Goal: Use online tool/utility: Utilize a website feature to perform a specific function

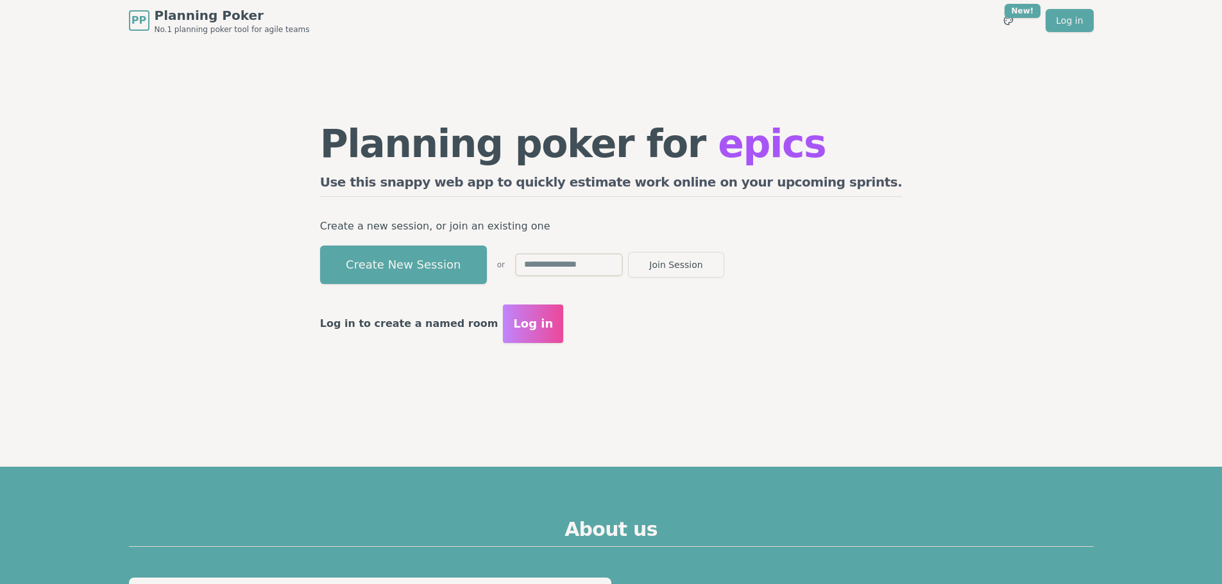
click at [458, 252] on button "Create New Session" at bounding box center [403, 265] width 167 height 38
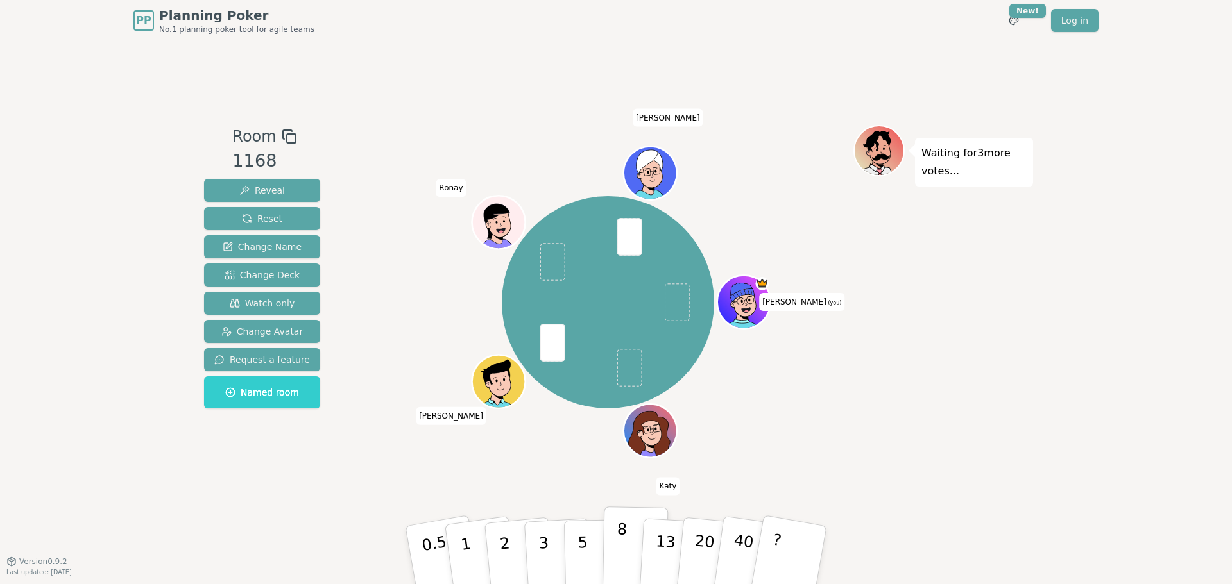
click at [627, 556] on button "8" at bounding box center [635, 556] width 66 height 98
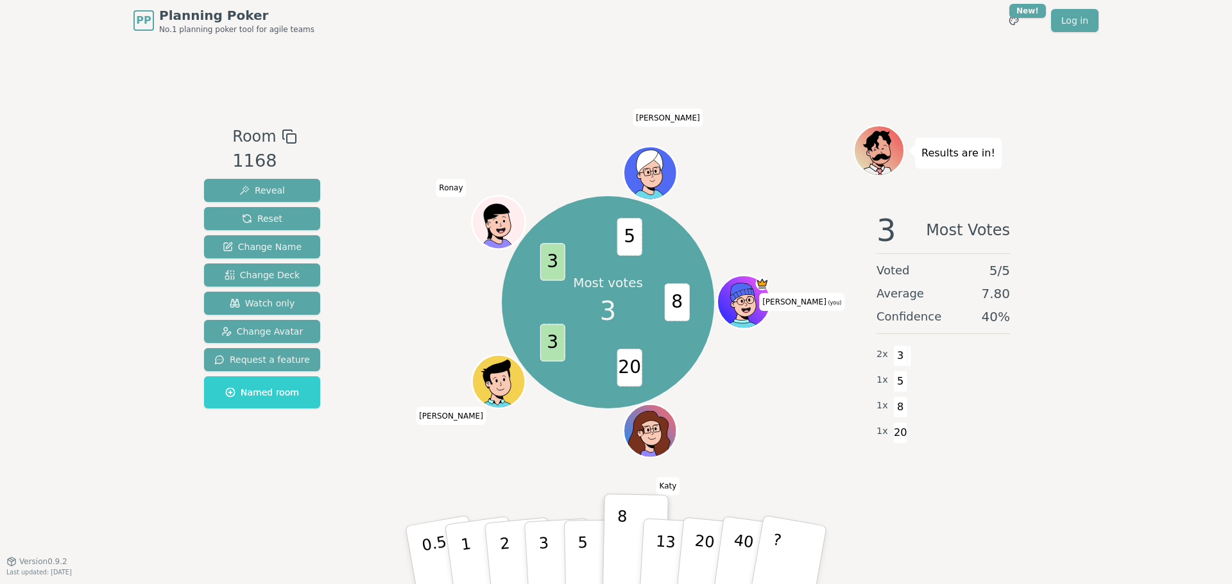
click at [1100, 421] on div "PP Planning Poker No.1 planning poker tool for agile teams Toggle theme New! Lo…" at bounding box center [616, 292] width 1232 height 584
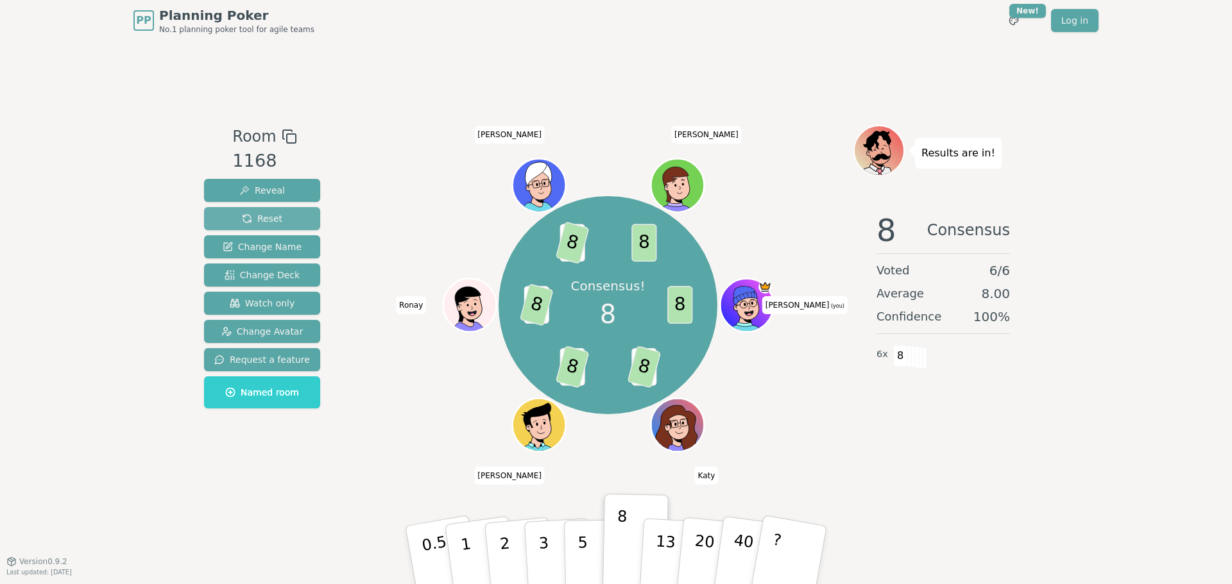
click at [271, 214] on span "Reset" at bounding box center [262, 218] width 40 height 13
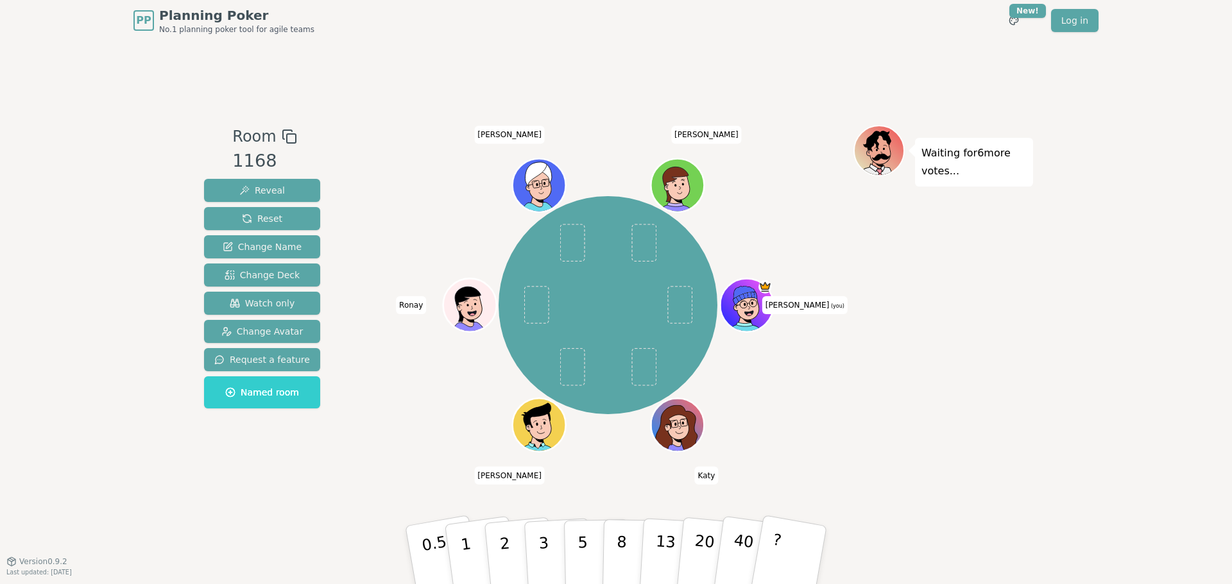
click at [865, 259] on div "Waiting for 6 more votes..." at bounding box center [943, 301] width 180 height 353
click at [620, 540] on p "8" at bounding box center [621, 554] width 11 height 69
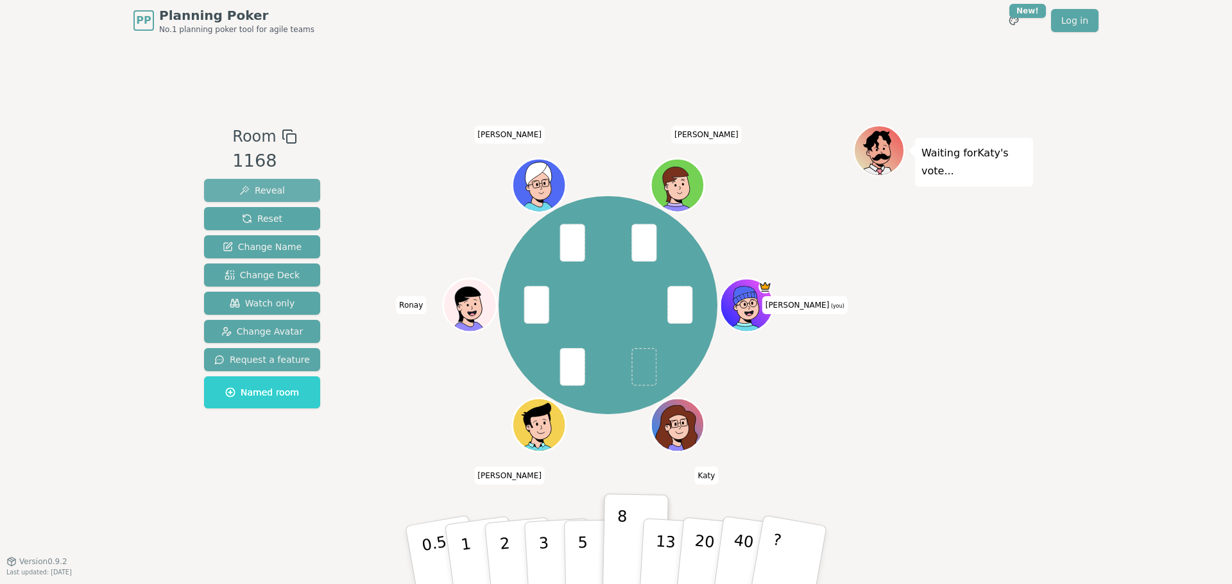
click at [270, 188] on span "Reveal" at bounding box center [262, 190] width 46 height 13
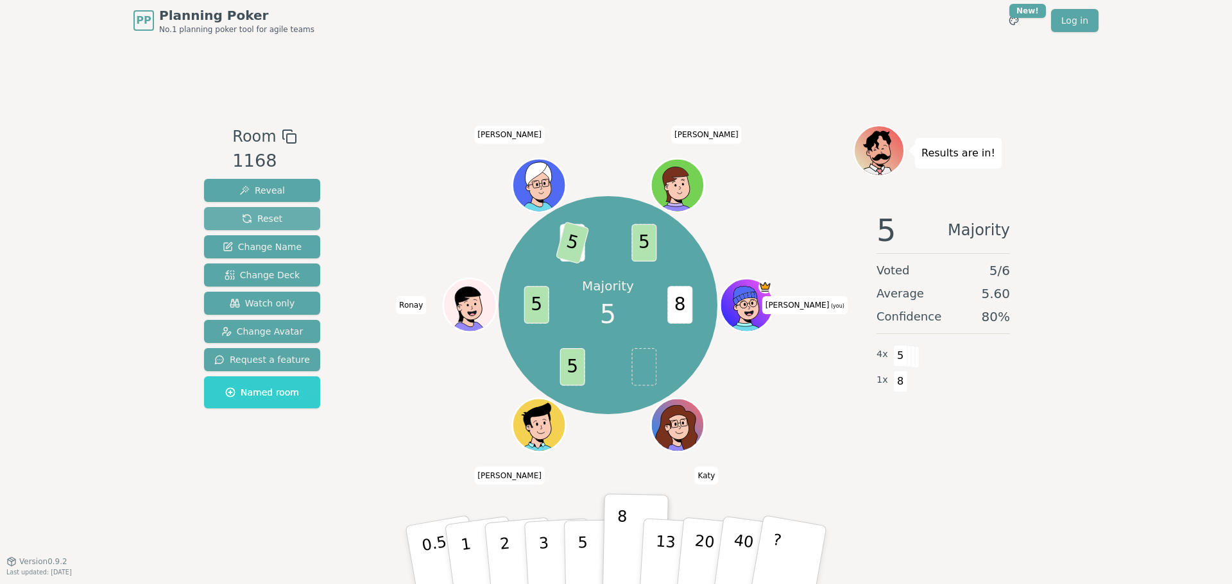
click at [282, 223] on button "Reset" at bounding box center [262, 218] width 116 height 23
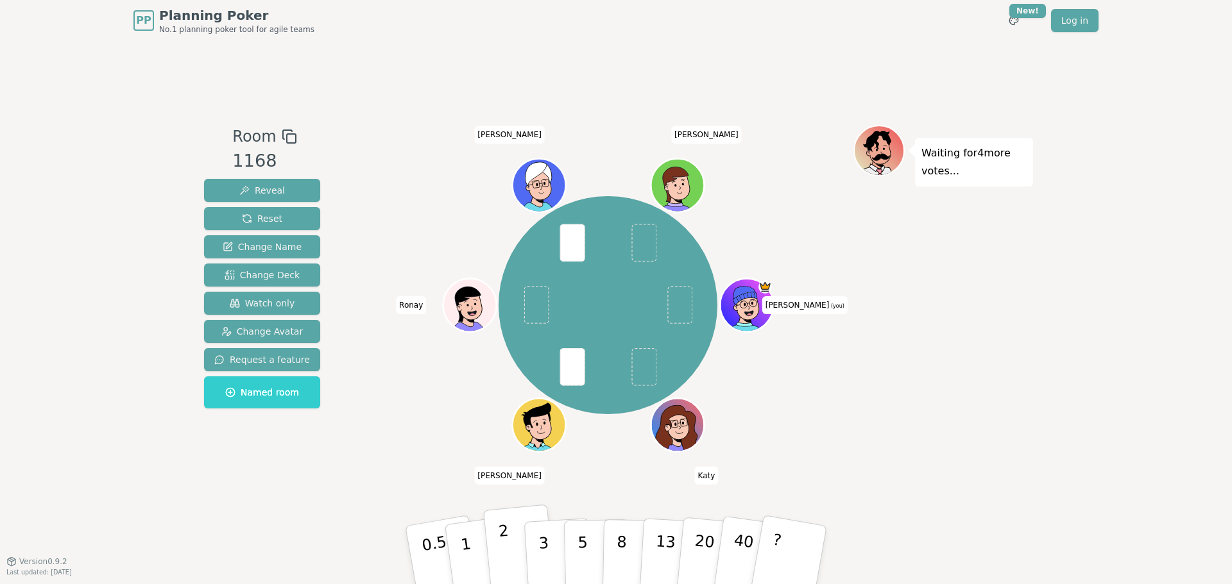
click at [504, 541] on p "2" at bounding box center [506, 557] width 17 height 70
click at [967, 362] on div "Waiting for [PERSON_NAME] 's vote..." at bounding box center [943, 301] width 180 height 353
click at [253, 187] on span "Reveal" at bounding box center [262, 190] width 46 height 13
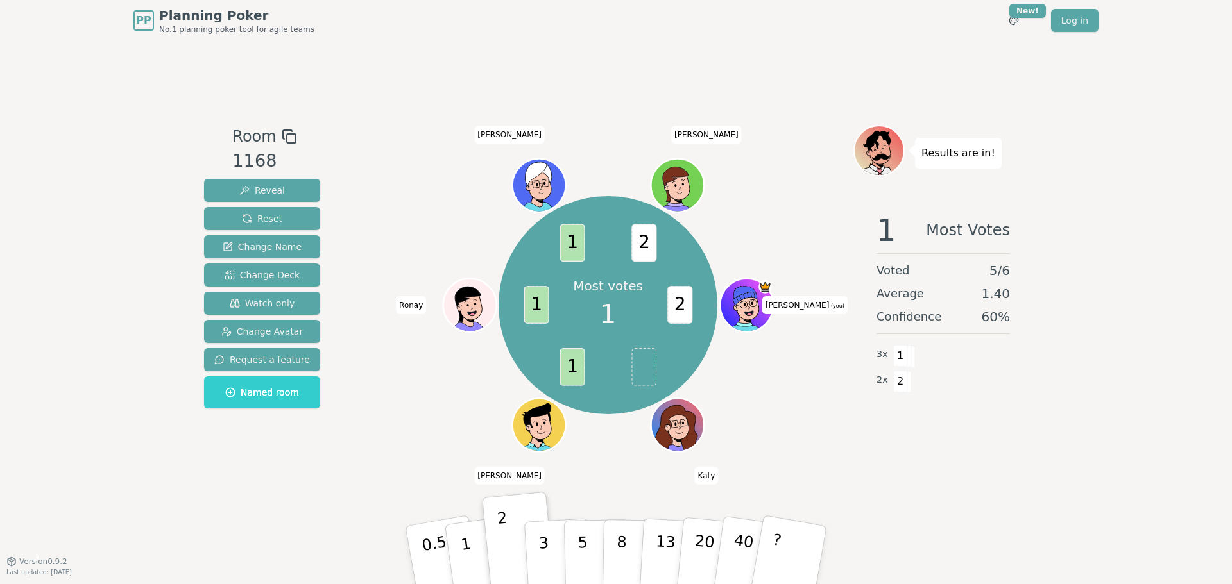
click at [598, 51] on div "Room 1168 Reveal Reset Change Name Change Deck Watch only Change Avatar Request…" at bounding box center [616, 301] width 834 height 520
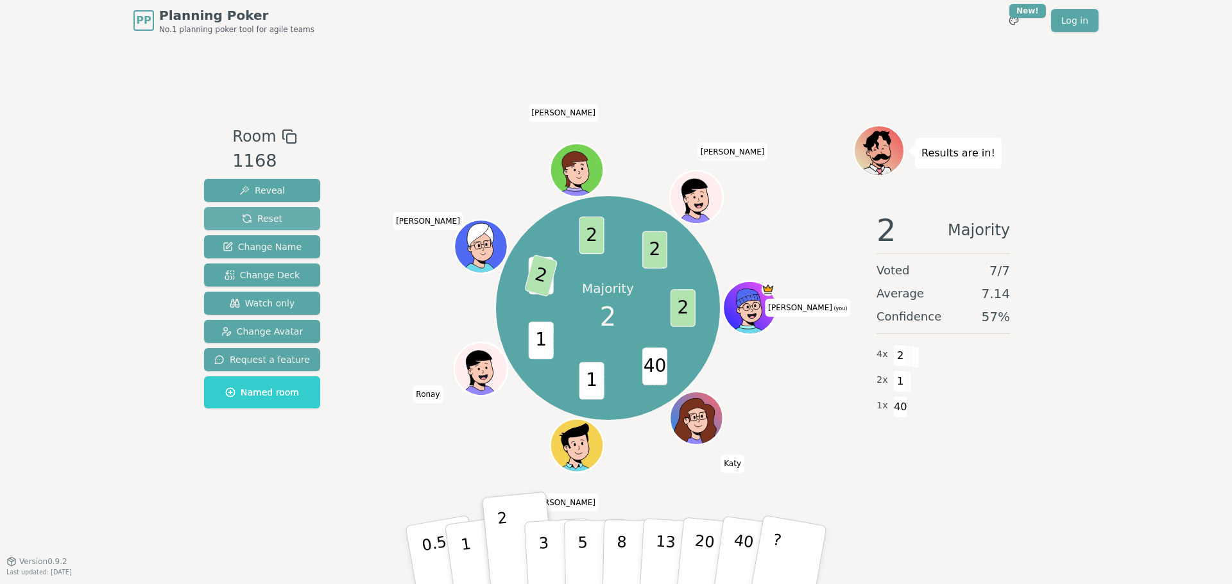
click at [273, 215] on span "Reset" at bounding box center [262, 218] width 40 height 13
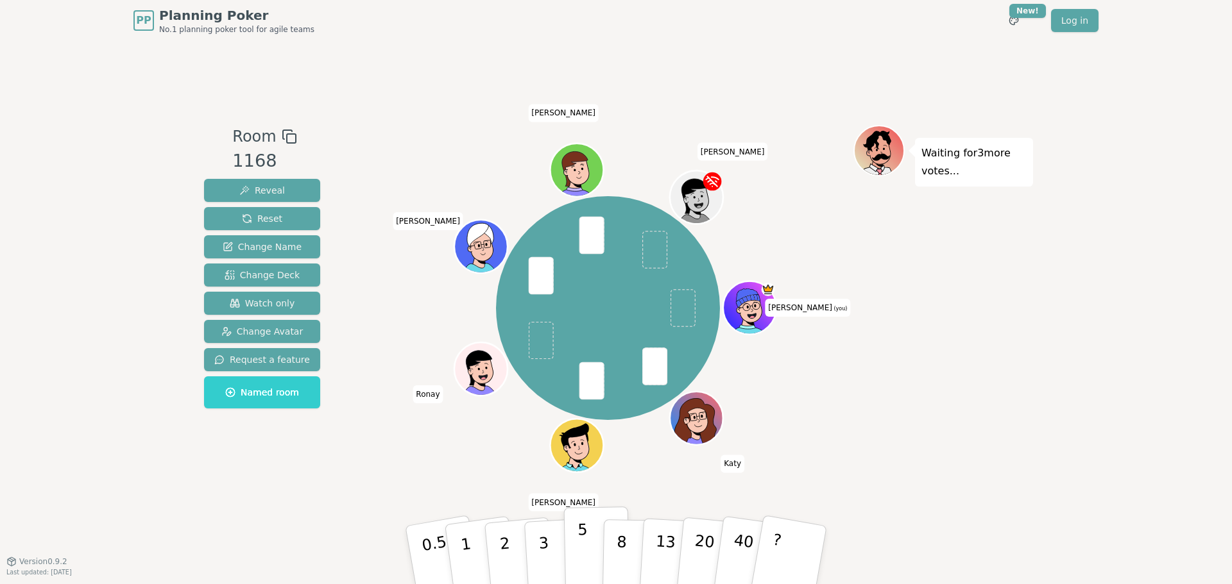
click at [579, 536] on p "5" at bounding box center [582, 555] width 11 height 69
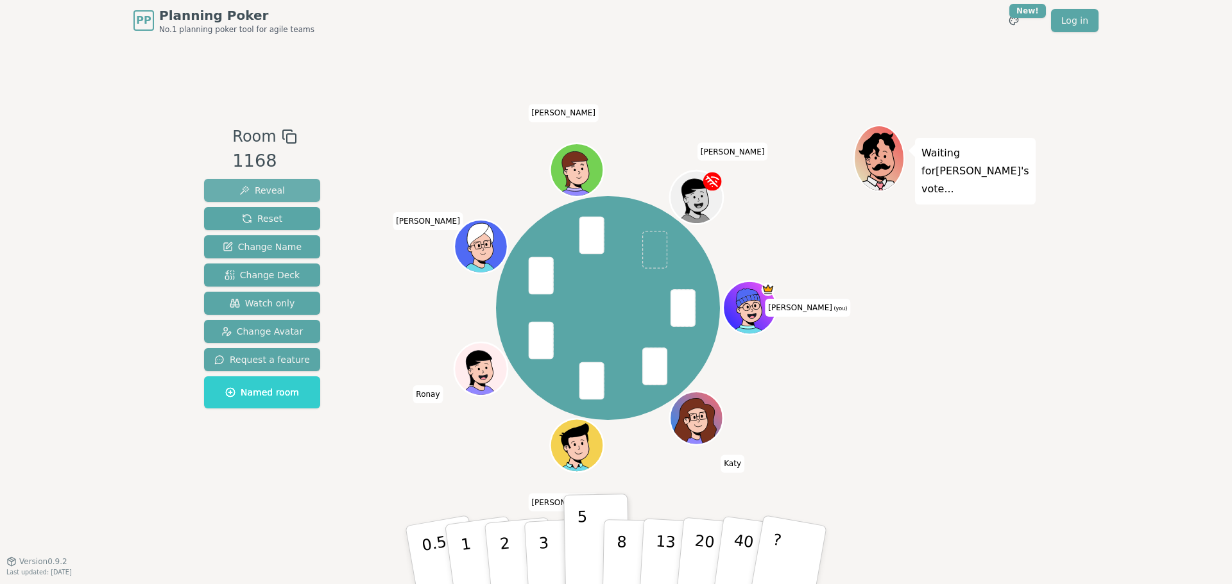
click at [274, 193] on span "Reveal" at bounding box center [262, 190] width 46 height 13
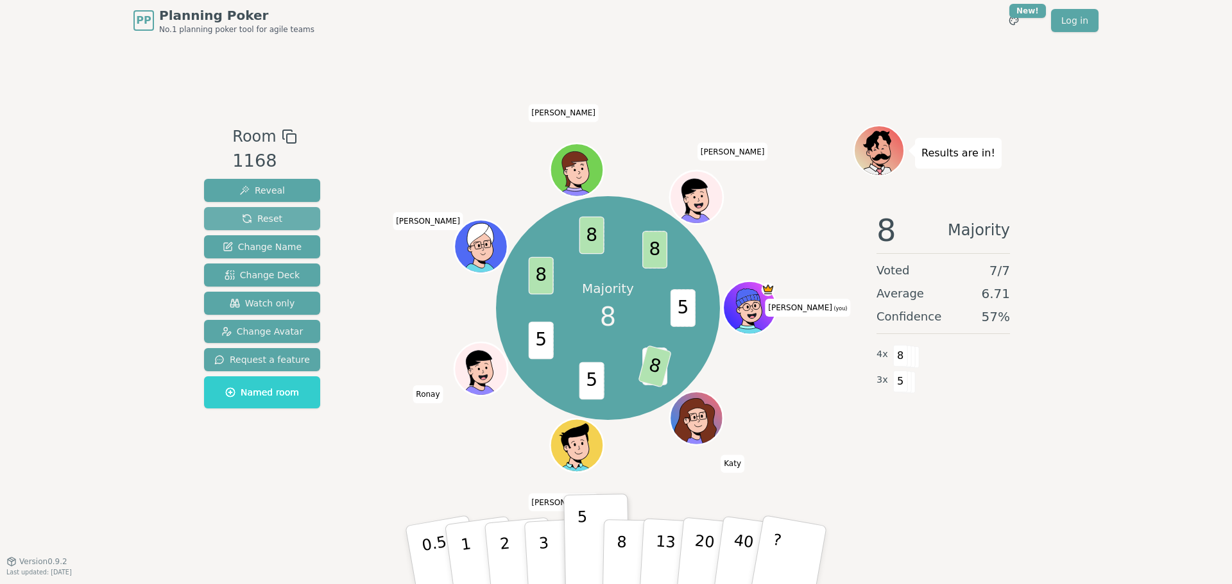
click at [271, 219] on span "Reset" at bounding box center [262, 218] width 40 height 13
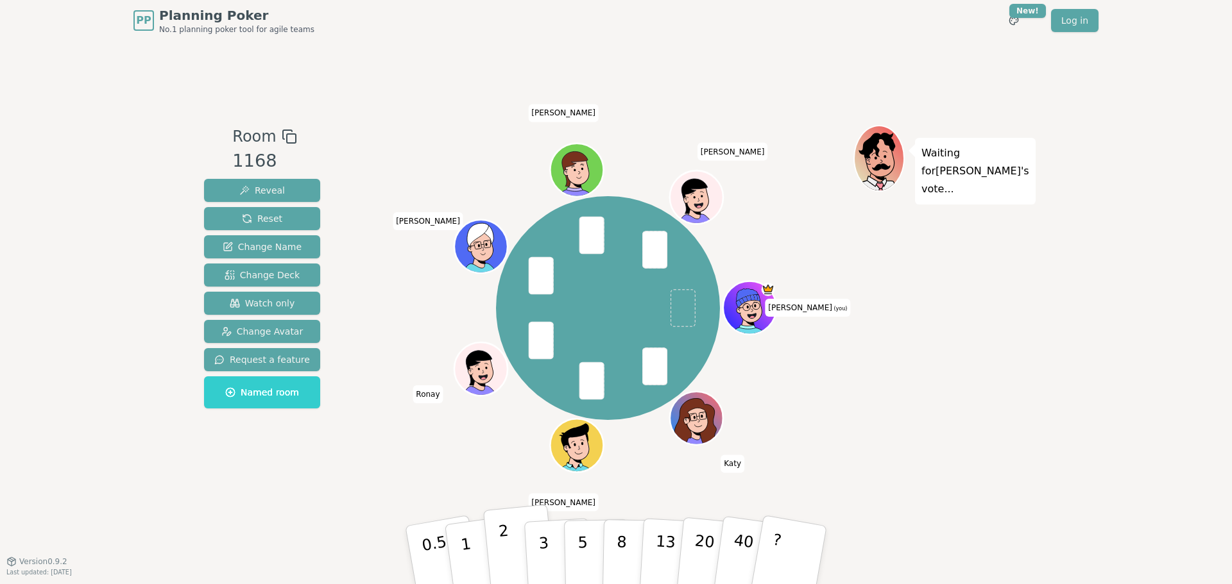
click at [500, 543] on p "2" at bounding box center [506, 557] width 17 height 70
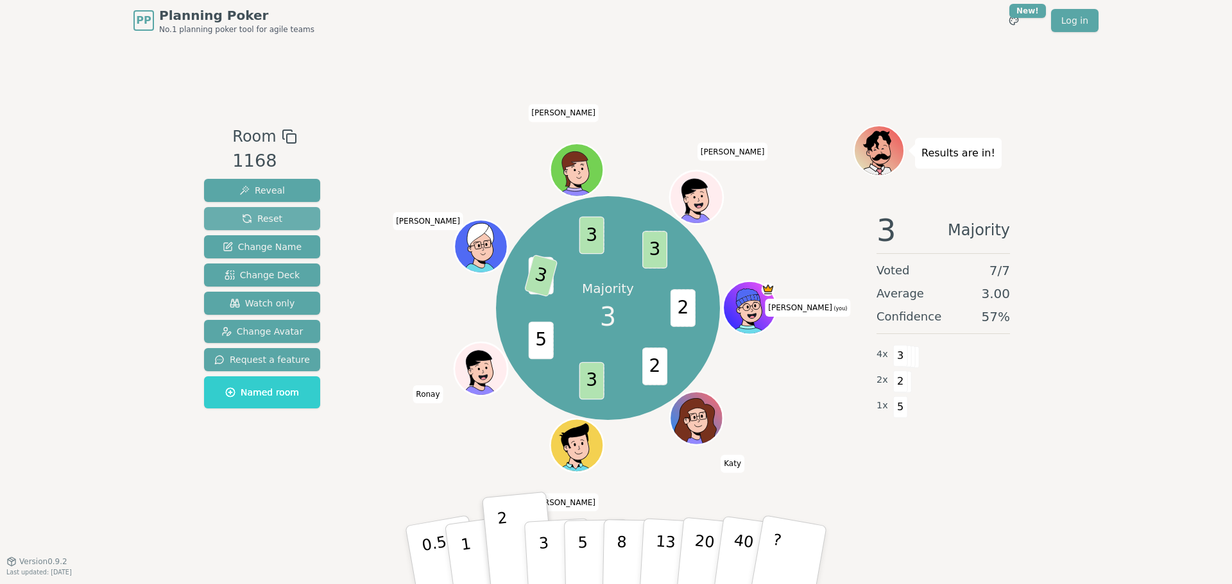
click at [293, 214] on button "Reset" at bounding box center [262, 218] width 116 height 23
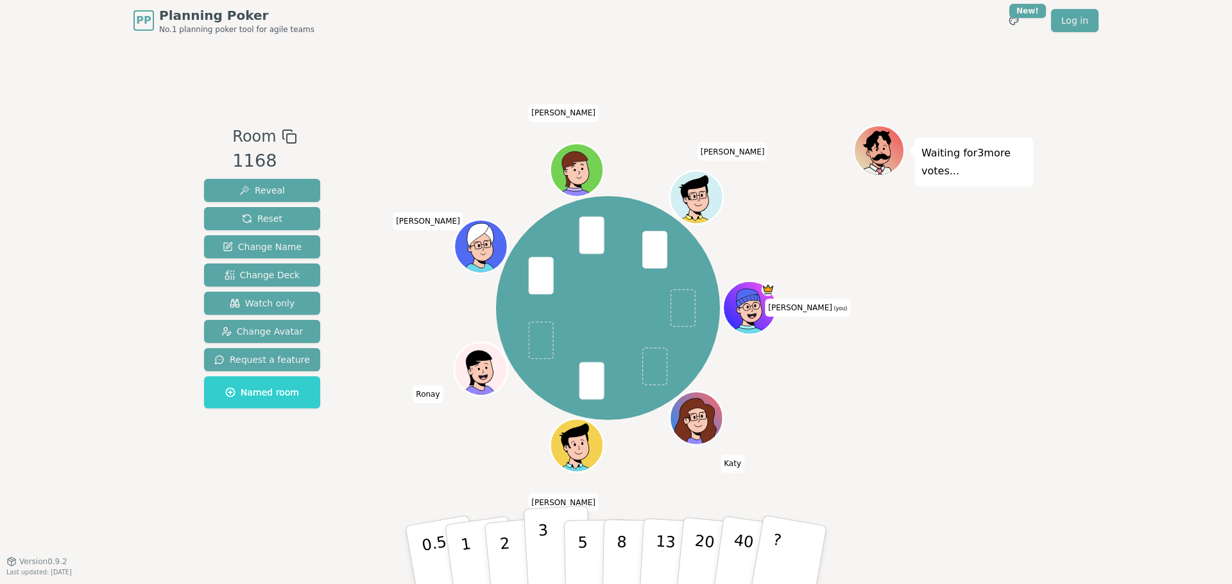
click at [548, 541] on button "3" at bounding box center [558, 555] width 70 height 100
click at [869, 432] on div "Waiting for [PERSON_NAME] 's vote..." at bounding box center [943, 301] width 180 height 353
click at [276, 186] on span "Reveal" at bounding box center [262, 190] width 46 height 13
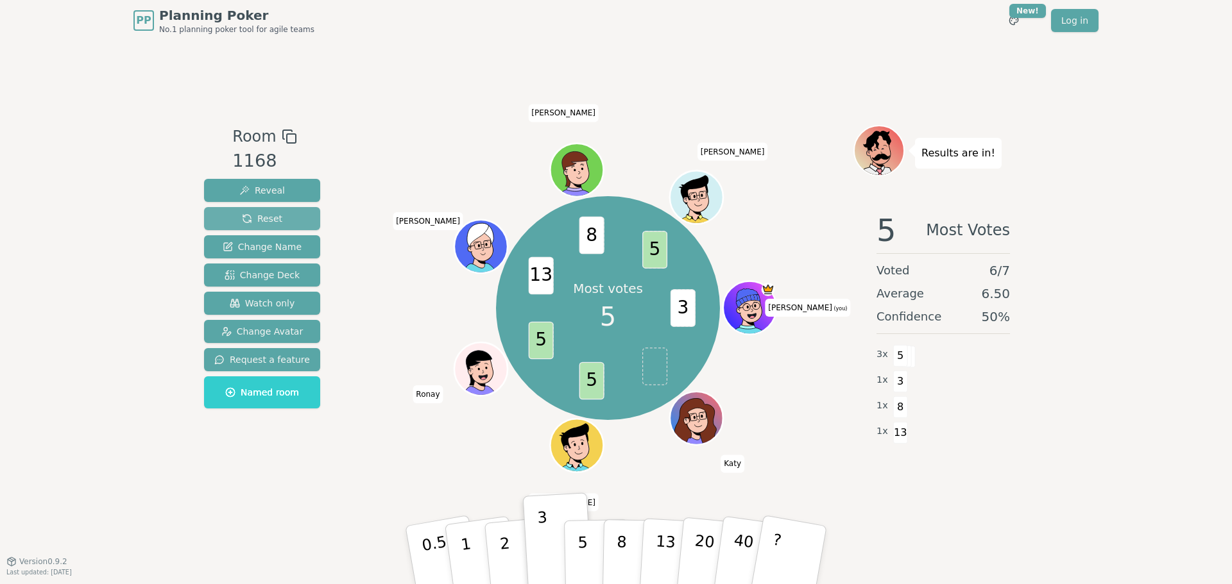
click at [250, 214] on span "Reset" at bounding box center [262, 218] width 40 height 13
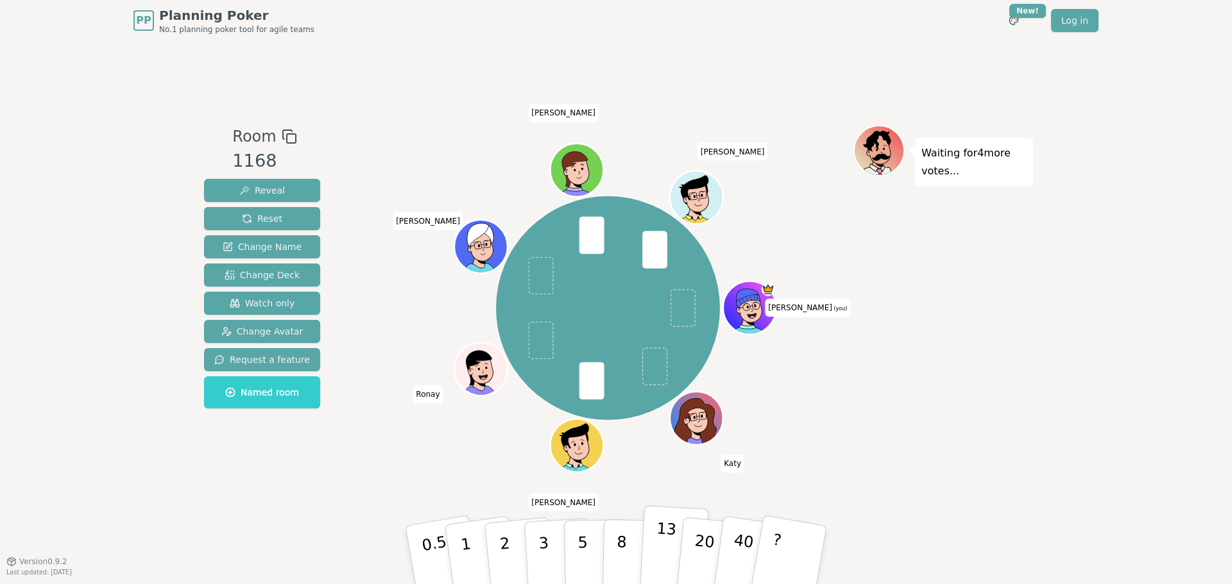
click at [659, 539] on p "13" at bounding box center [665, 555] width 24 height 71
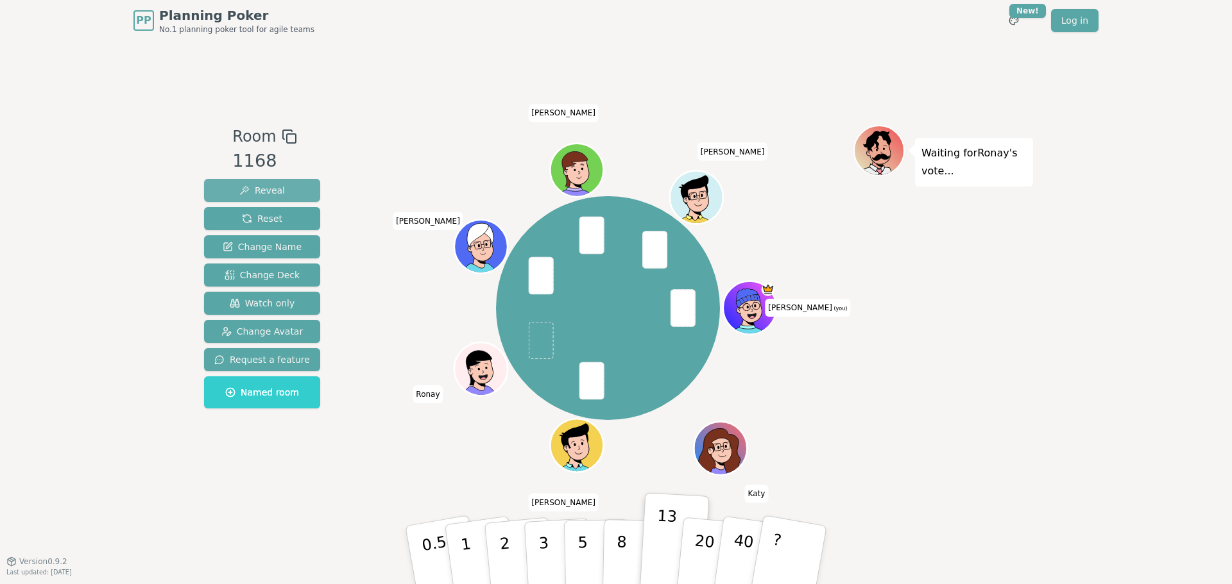
click at [276, 192] on span "Reveal" at bounding box center [262, 190] width 46 height 13
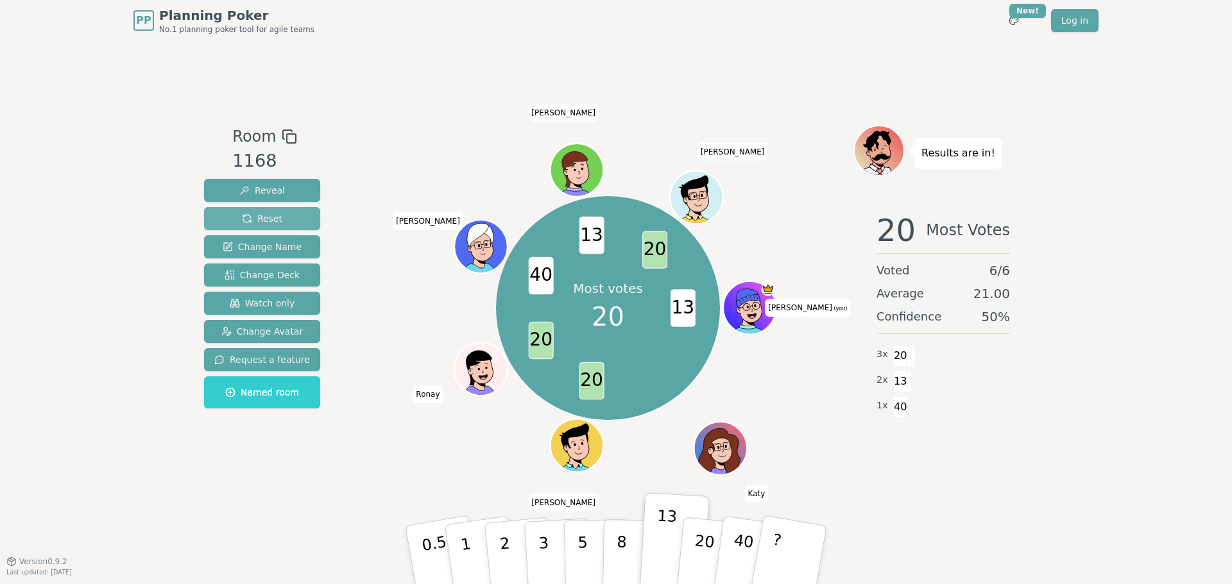
click at [262, 221] on span "Reset" at bounding box center [262, 218] width 40 height 13
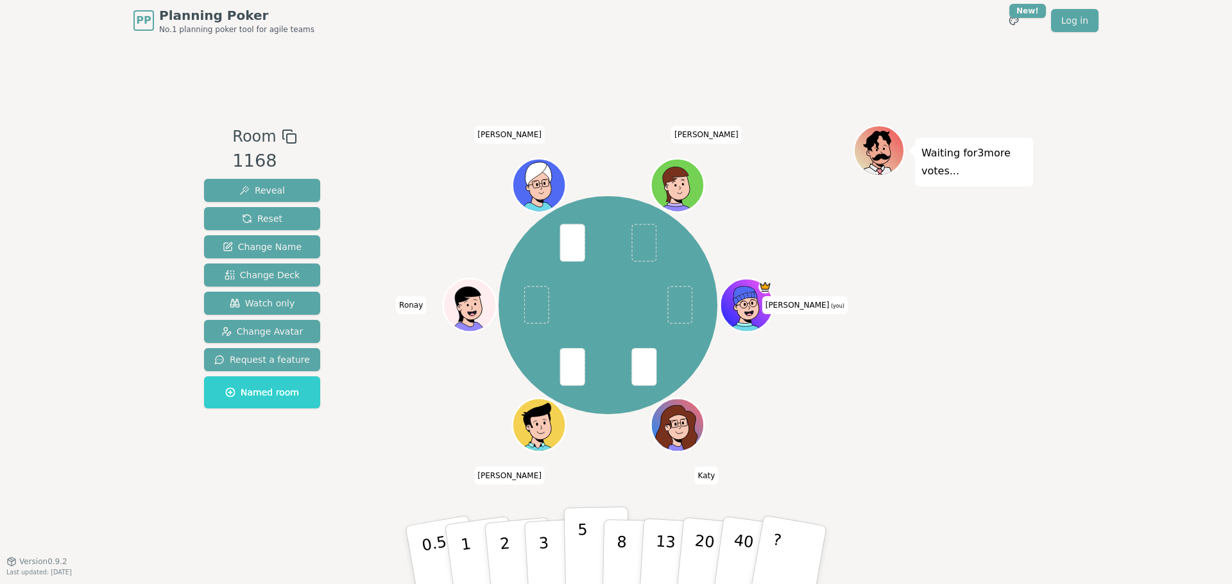
click at [586, 532] on button "5" at bounding box center [597, 556] width 66 height 98
click at [271, 191] on span "Reveal" at bounding box center [262, 190] width 46 height 13
